Goal: Use online tool/utility: Utilize a website feature to perform a specific function

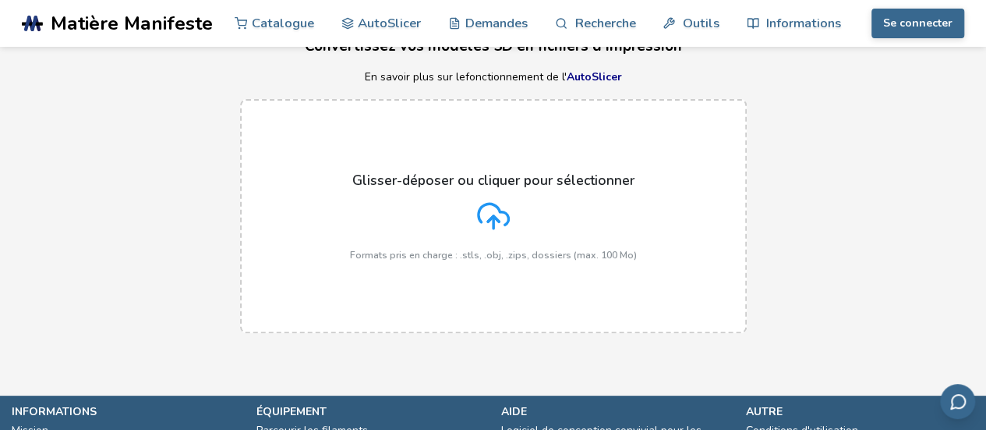
click at [491, 213] on icon at bounding box center [493, 216] width 33 height 33
click at [0, 0] on input "Glisser-déposer ou cliquer pour sélectionner Formats pris en charge : .stls, .o…" at bounding box center [0, 0] width 0 height 0
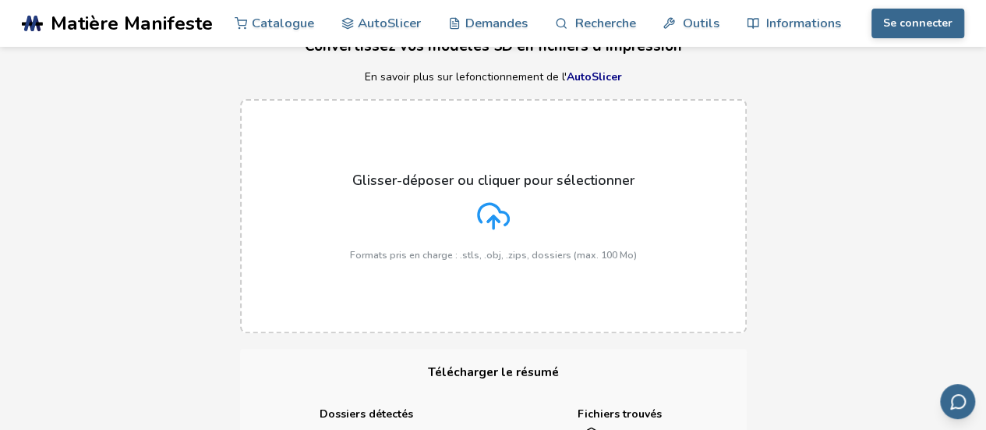
click at [510, 268] on label "Glisser-déposer ou cliquer pour sélectionner Formats pris en charge : .stls, .o…" at bounding box center [493, 216] width 507 height 234
click at [0, 0] on input "Glisser-déposer ou cliquer pour sélectionner Formats pris en charge : .stls, .o…" at bounding box center [0, 0] width 0 height 0
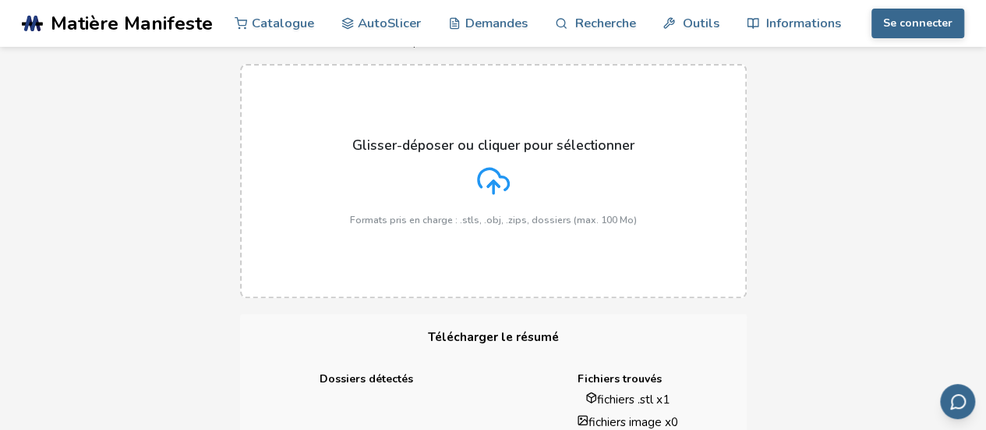
scroll to position [78, 0]
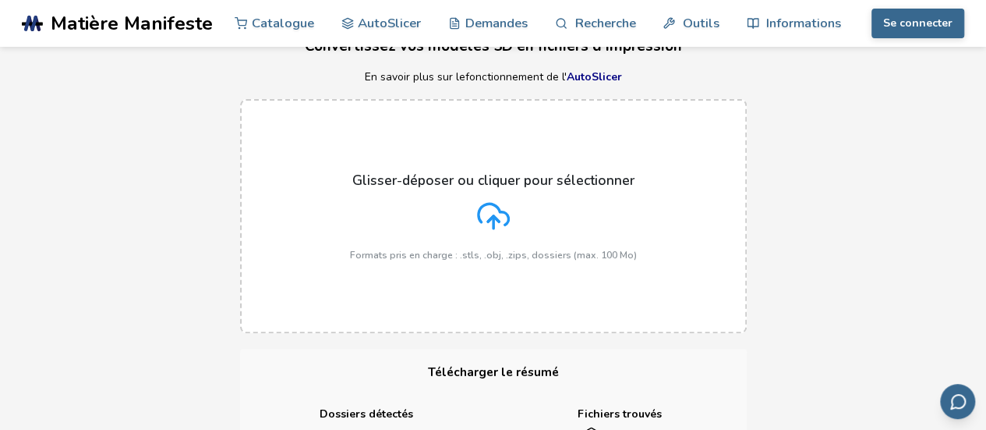
click at [457, 186] on font "Glisser-déposer ou cliquer pour sélectionner" at bounding box center [493, 180] width 282 height 19
click at [0, 0] on input "Glisser-déposer ou cliquer pour sélectionner Formats pris en charge : .stls, .o…" at bounding box center [0, 0] width 0 height 0
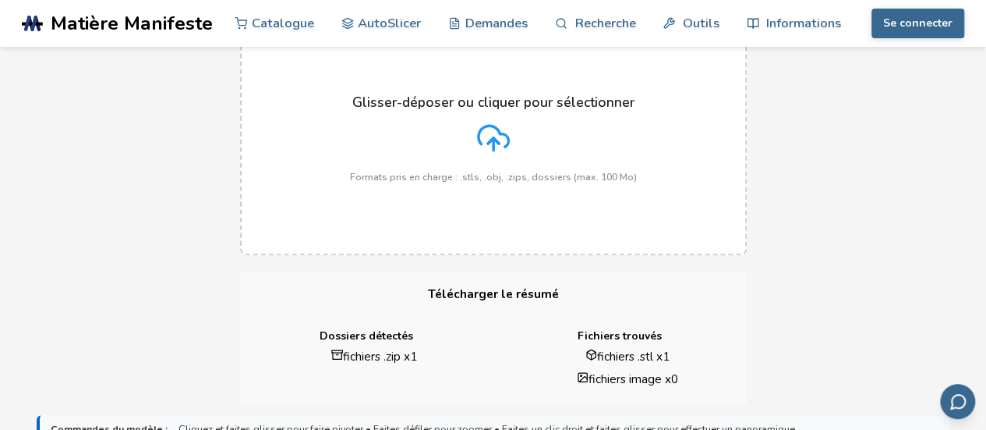
click at [635, 358] on font "fichiers .stl x" at bounding box center [629, 356] width 65 height 16
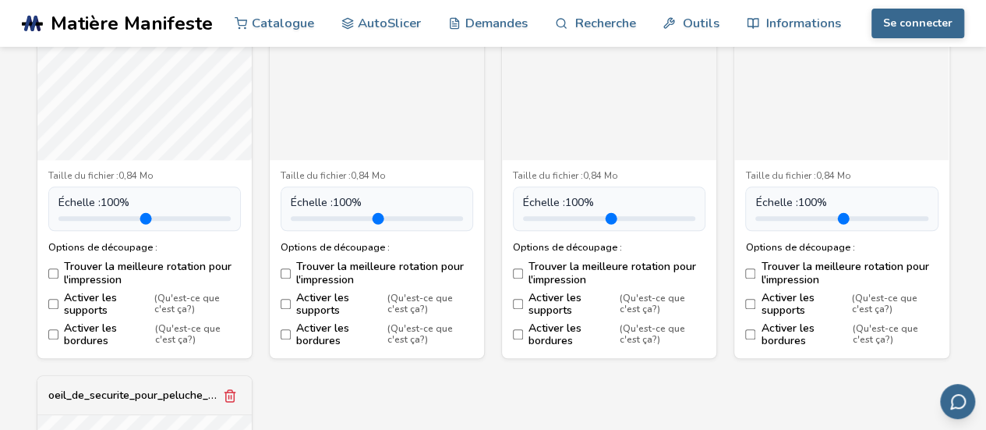
scroll to position [702, 0]
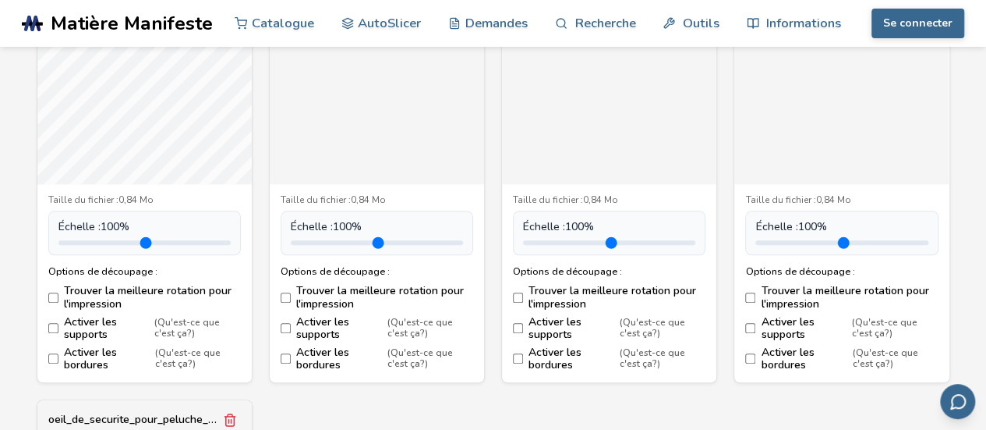
drag, startPoint x: 162, startPoint y: 272, endPoint x: 179, endPoint y: 267, distance: 17.8
click at [165, 271] on div "Options de découpage :" at bounding box center [144, 271] width 193 height 11
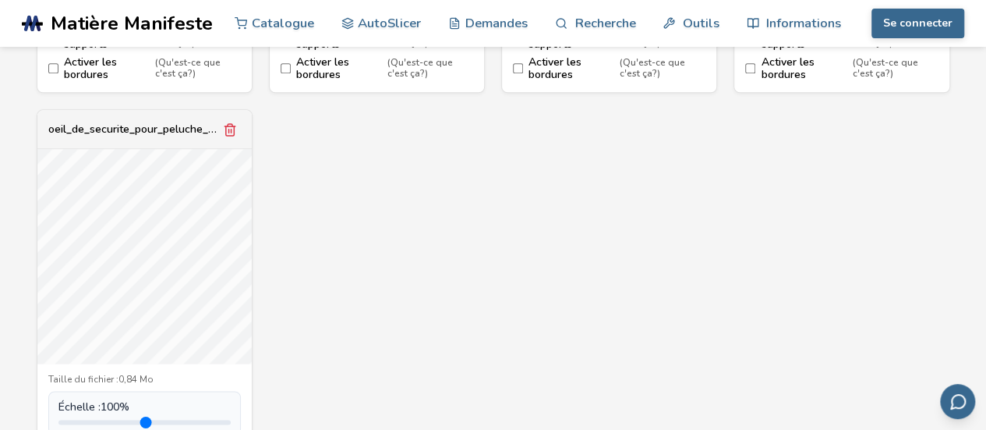
scroll to position [1014, 0]
